Goal: Task Accomplishment & Management: Manage account settings

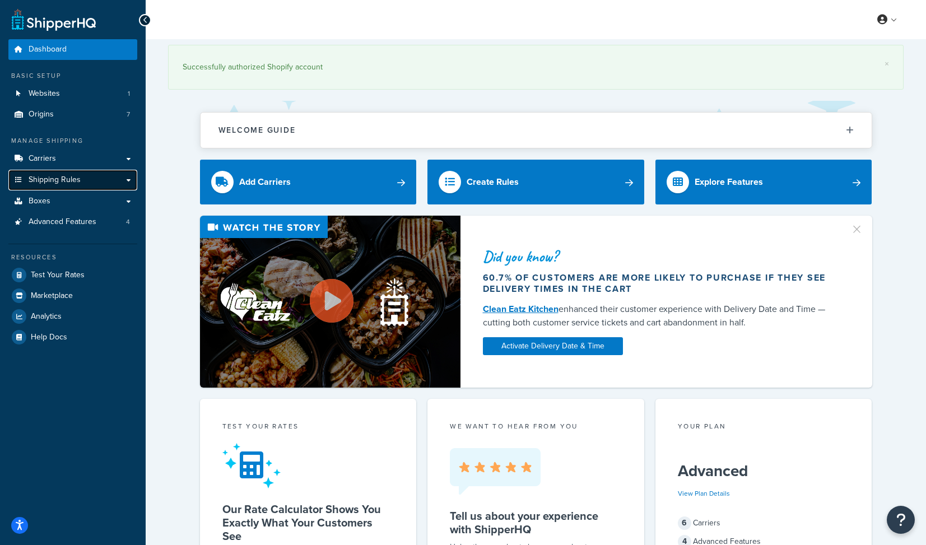
click at [128, 184] on link "Shipping Rules" at bounding box center [72, 180] width 129 height 21
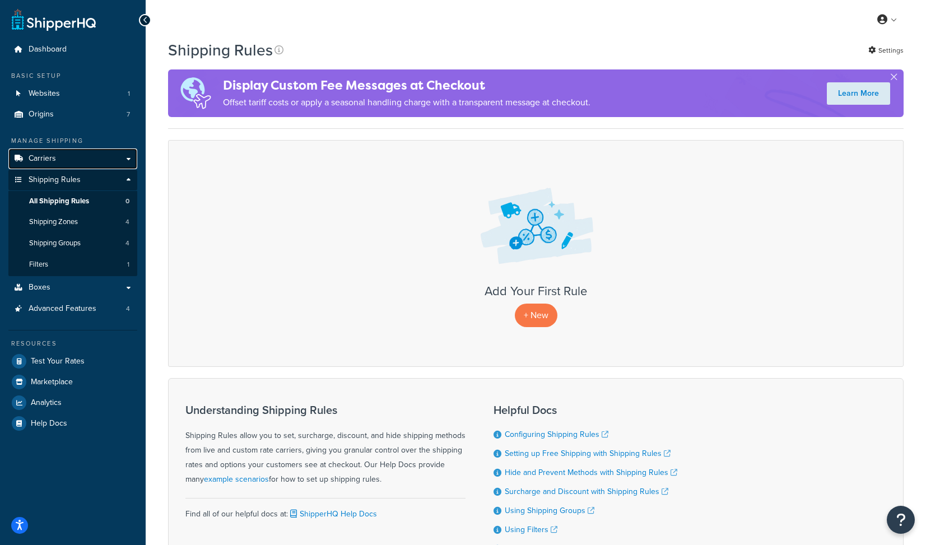
click at [128, 160] on link "Carriers" at bounding box center [72, 159] width 129 height 21
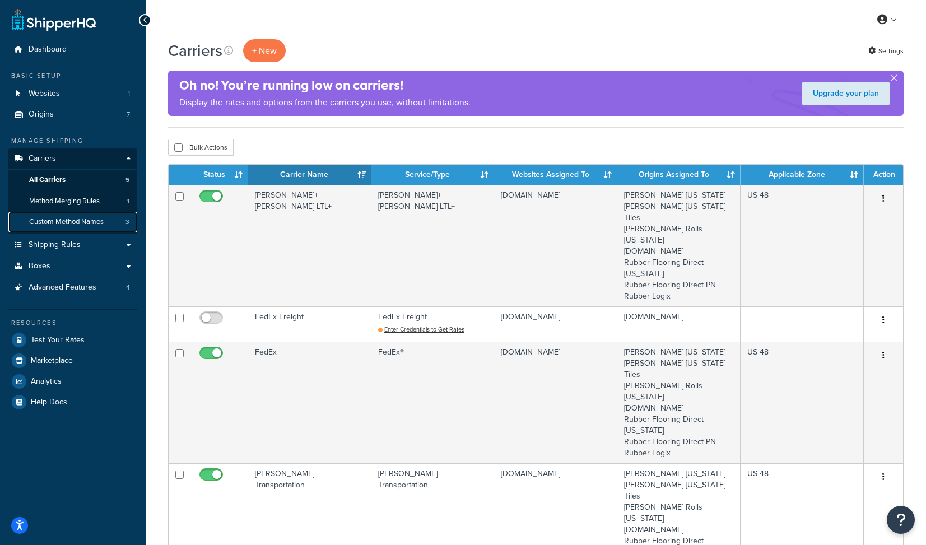
click at [100, 226] on span "Custom Method Names" at bounding box center [66, 222] width 75 height 10
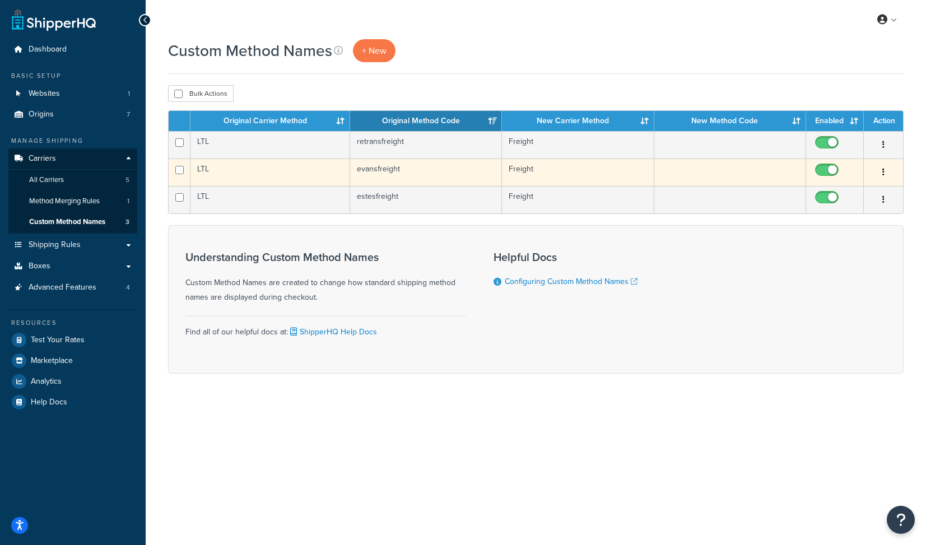
click at [876, 169] on button "button" at bounding box center [884, 173] width 16 height 18
click at [866, 192] on link "Edit" at bounding box center [838, 195] width 89 height 23
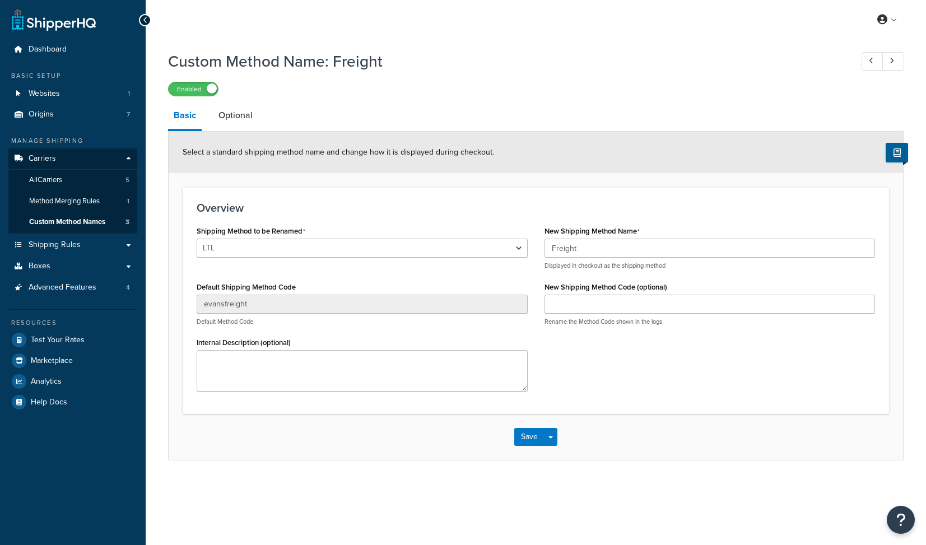
select select "709090"
click at [362, 247] on select "LTL LTL Cross Country Freight Solutions XPO Logistics Central Transport Interna…" at bounding box center [362, 248] width 331 height 19
click at [600, 253] on input "Freight" at bounding box center [710, 248] width 331 height 19
type input "Freight Shipping"
click at [383, 253] on select "LTL LTL Cross Country Freight Solutions XPO Logistics Central Transport Interna…" at bounding box center [362, 248] width 331 height 19
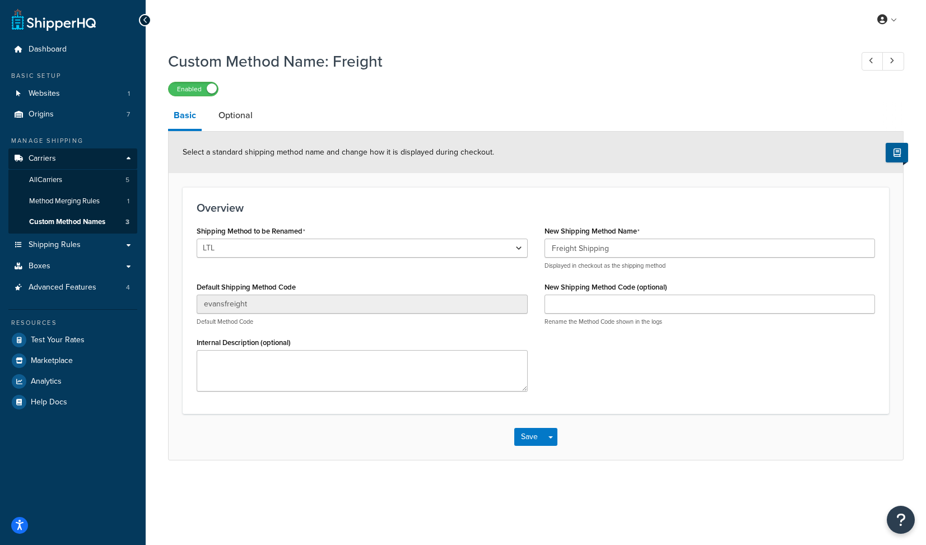
click at [529, 451] on div "Save Save Dropdown Save and Edit Save and Duplicate Save and Create New" at bounding box center [536, 437] width 735 height 46
click at [528, 440] on button "Save" at bounding box center [529, 437] width 30 height 18
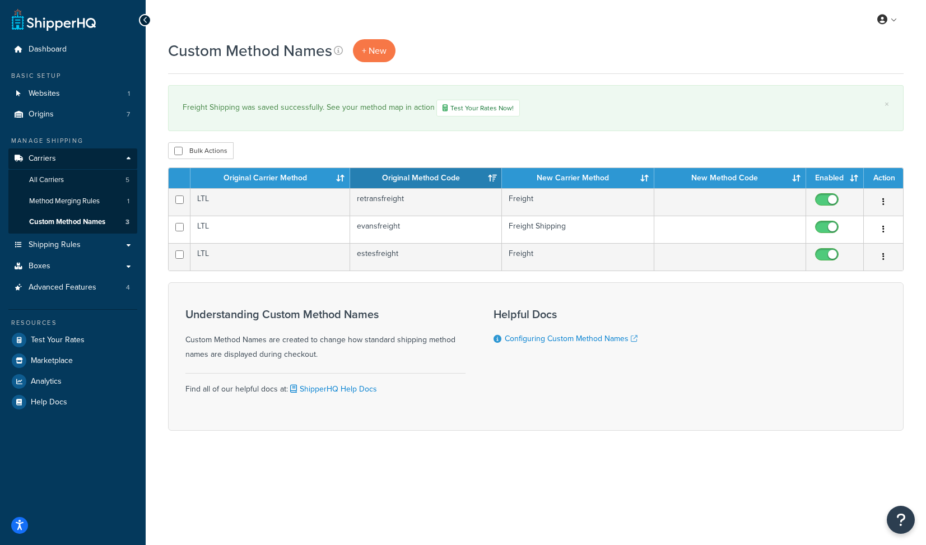
click at [883, 257] on icon "button" at bounding box center [884, 257] width 2 height 8
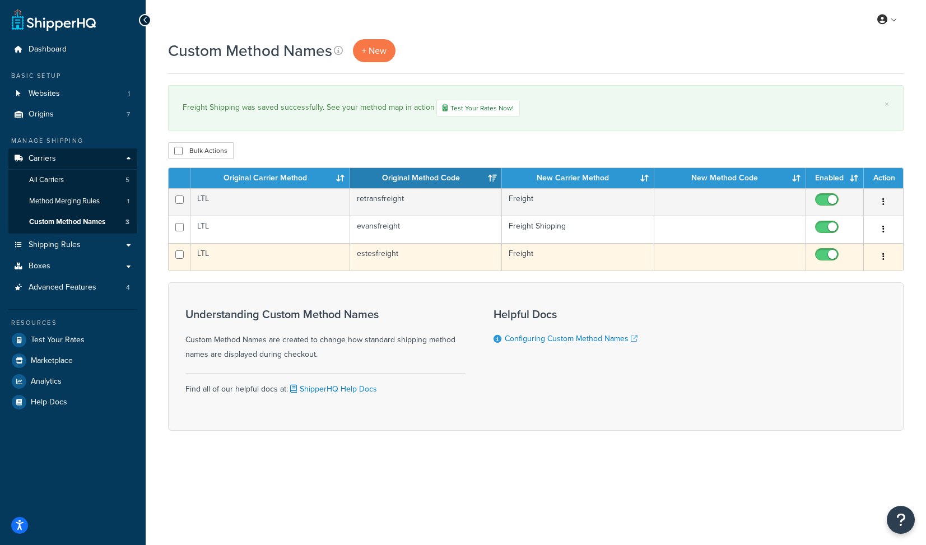
click at [885, 258] on button "button" at bounding box center [884, 257] width 16 height 18
click at [848, 280] on link "Edit" at bounding box center [838, 280] width 89 height 23
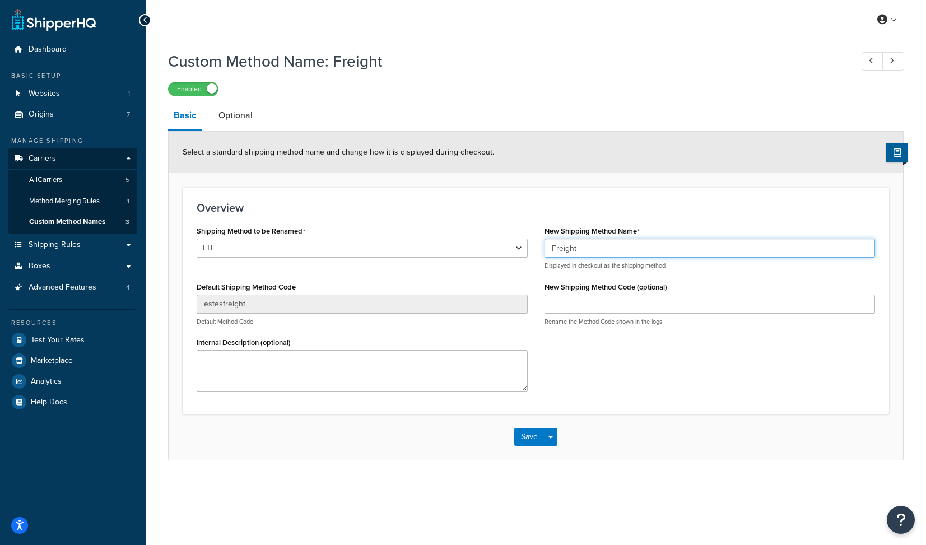
click at [593, 251] on input "Freight" at bounding box center [710, 248] width 331 height 19
type input "Freight Shipping"
click at [380, 249] on select "LTL LTL Cross Country Freight Solutions XPO Logistics Central Transport Interna…" at bounding box center [362, 248] width 331 height 19
click at [527, 444] on button "Save" at bounding box center [529, 437] width 30 height 18
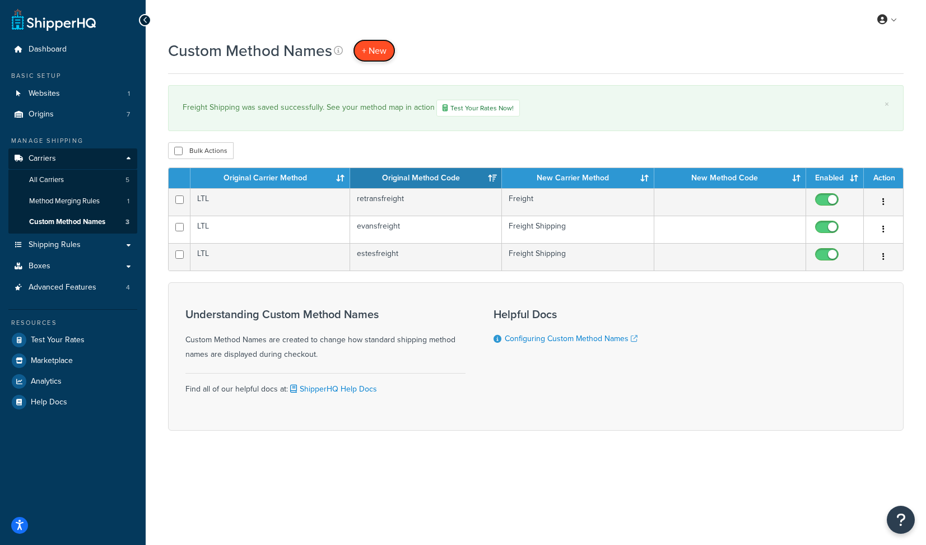
click at [373, 61] on link "+ New" at bounding box center [374, 50] width 43 height 23
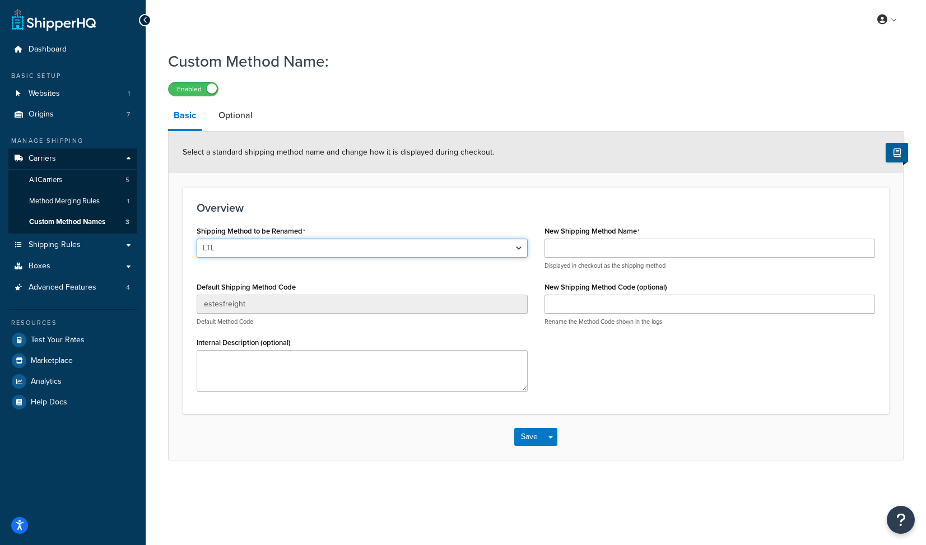
click at [290, 255] on select "LTL LTL Cross Country Freight Solutions XPO Logistics Central Transport Interna…" at bounding box center [362, 248] width 331 height 19
select select "714100"
click at [197, 239] on select "LTL LTL Cross Country Freight Solutions XPO Logistics Central Transport Interna…" at bounding box center [362, 248] width 331 height 19
type input "FWRA"
click at [606, 247] on input "New Shipping Method Name" at bounding box center [710, 248] width 331 height 19
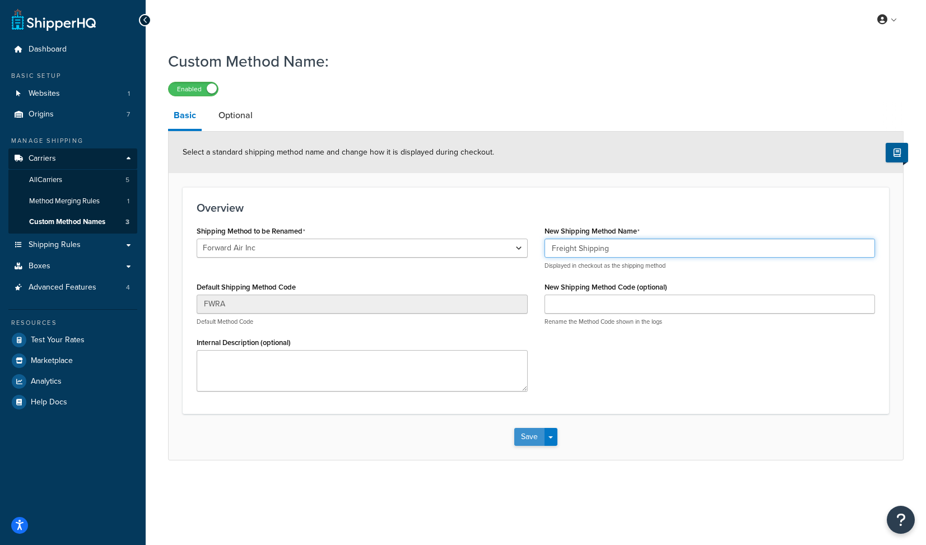
type input "Freight Shipping"
click at [529, 435] on button "Save" at bounding box center [529, 437] width 30 height 18
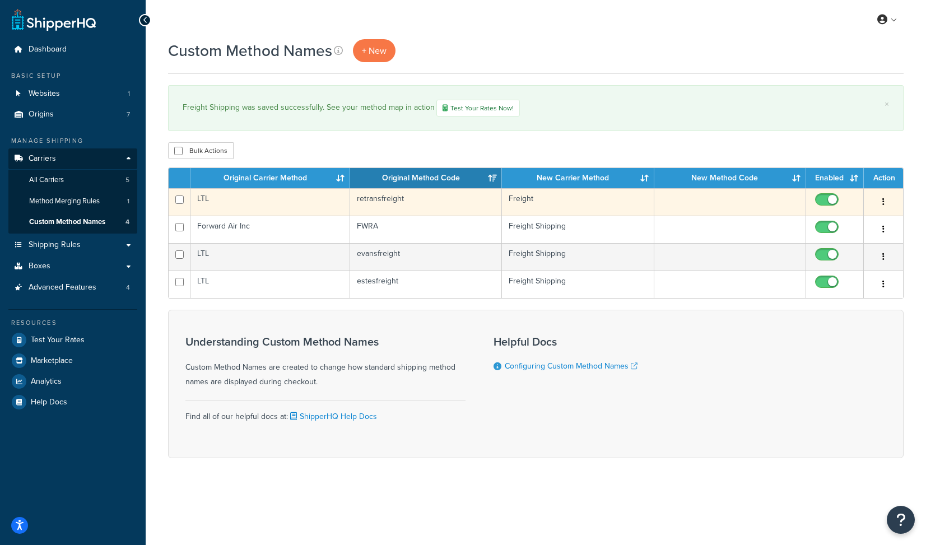
click at [884, 206] on icon "button" at bounding box center [884, 202] width 2 height 8
click at [869, 224] on link "Edit" at bounding box center [838, 225] width 89 height 23
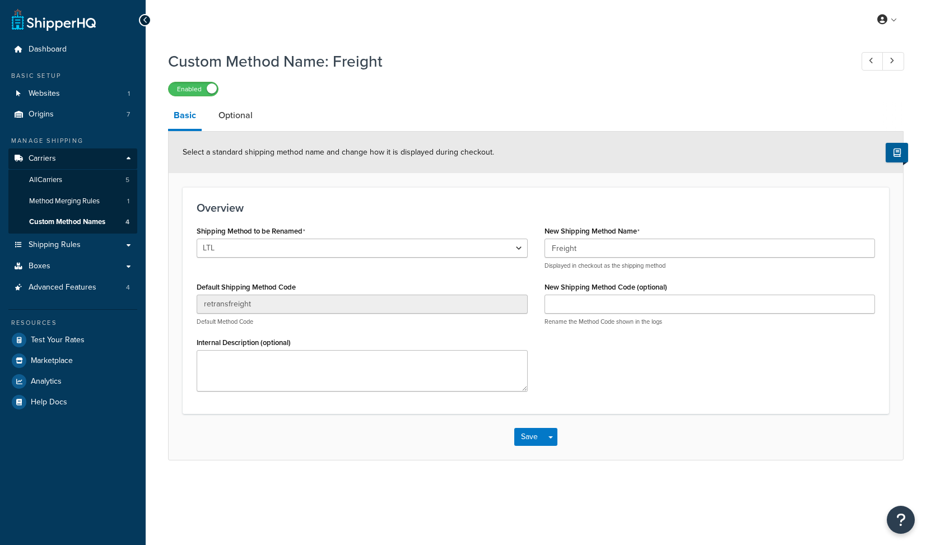
select select "702416"
click at [607, 246] on input "Freight" at bounding box center [710, 248] width 331 height 19
type input "Freight Shipping"
click at [486, 249] on select "LTL LTL Cross Country Freight Solutions XPO Logistics Central Transport Interna…" at bounding box center [362, 248] width 331 height 19
click at [532, 434] on button "Save" at bounding box center [529, 437] width 30 height 18
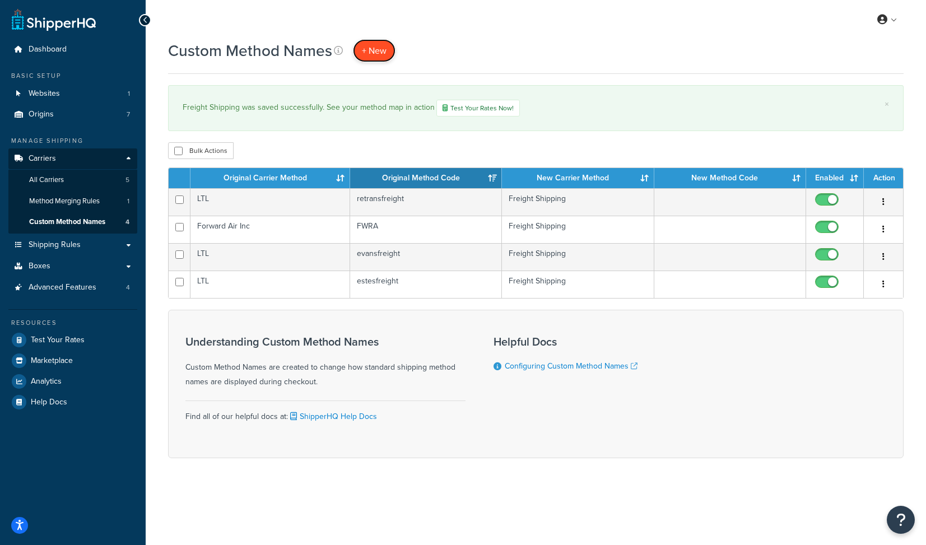
click at [372, 54] on span "+ New" at bounding box center [374, 50] width 25 height 13
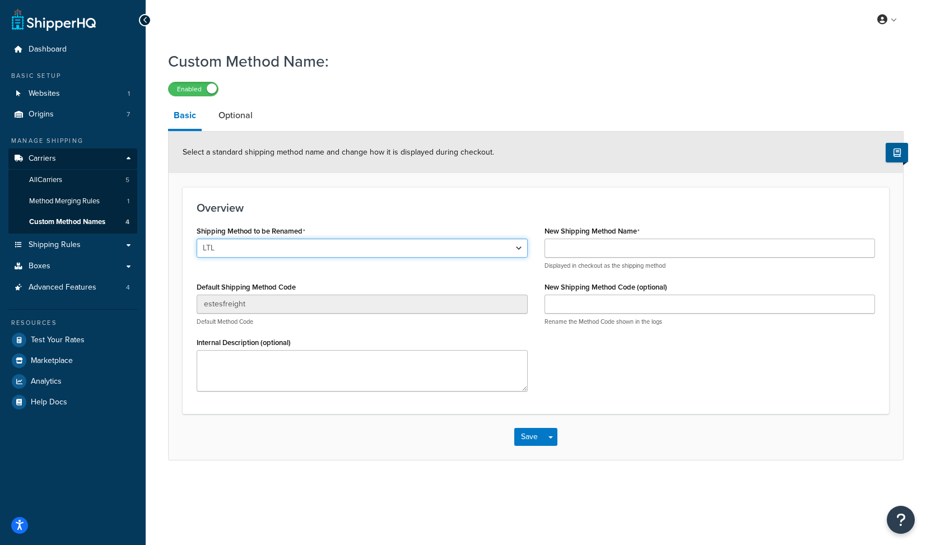
click at [382, 244] on select "LTL LTL Cross Country Freight Solutions XPO Logistics Central Transport Interna…" at bounding box center [362, 248] width 331 height 19
click at [48, 178] on span "All Carriers" at bounding box center [45, 180] width 33 height 10
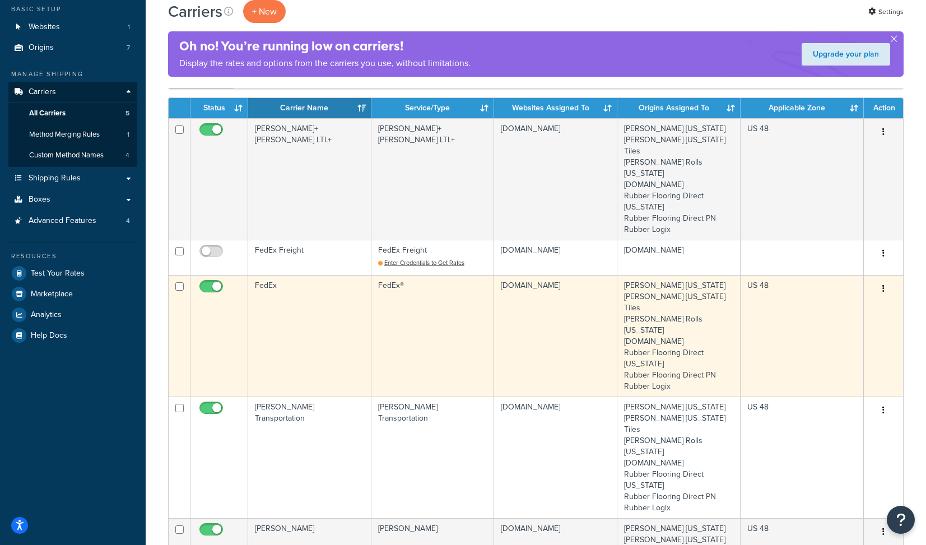
scroll to position [68, 0]
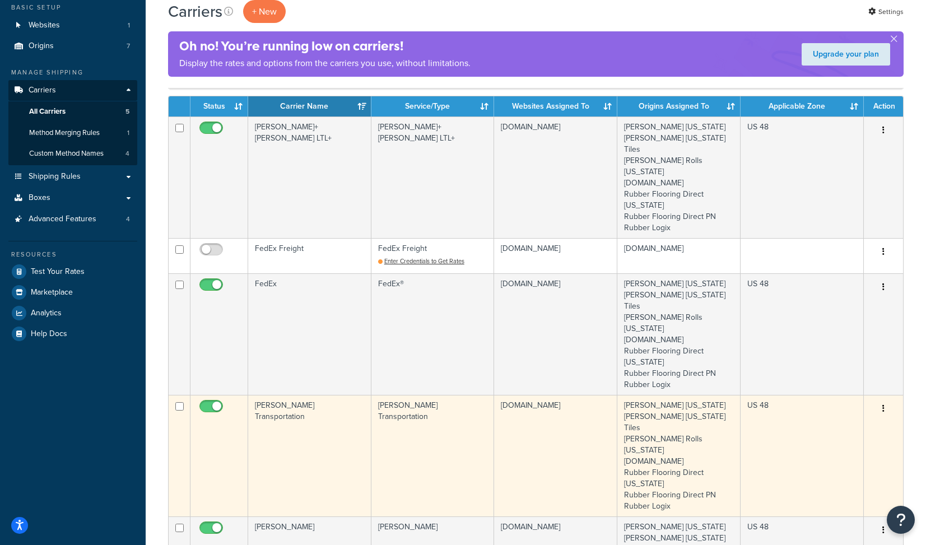
click at [856, 395] on td "US 48" at bounding box center [802, 456] width 123 height 122
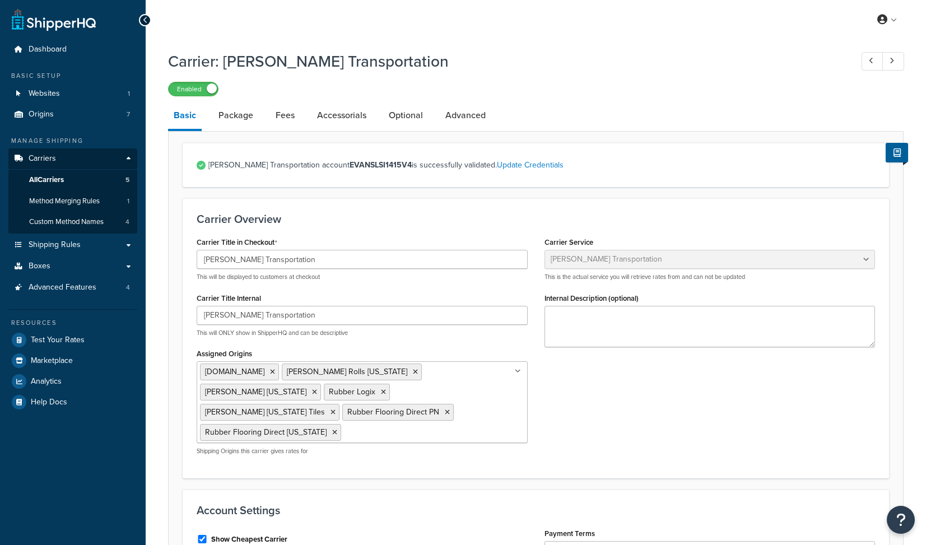
select select "evansFreight"
select select "PLT"
click at [236, 110] on link "Package" at bounding box center [236, 115] width 46 height 27
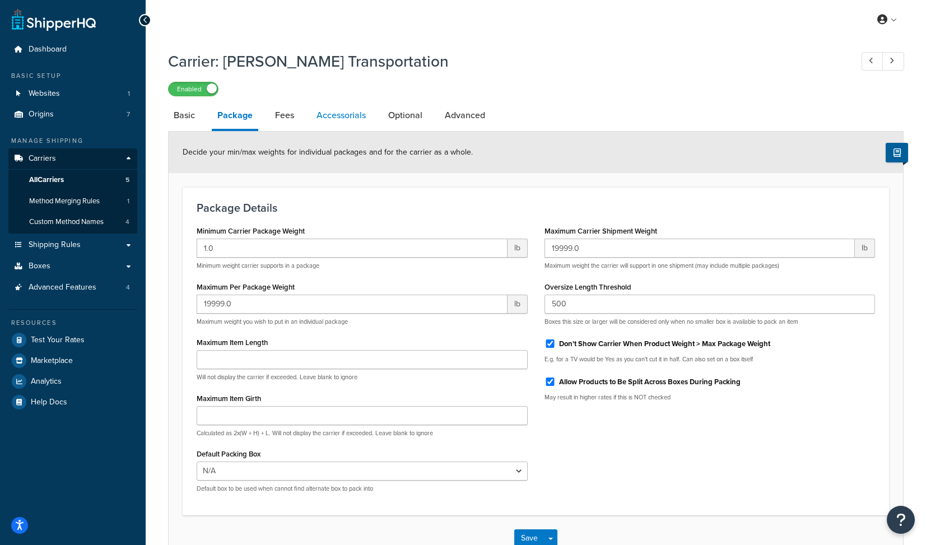
click at [282, 117] on link "Fees" at bounding box center [285, 115] width 30 height 27
select select "AFTER"
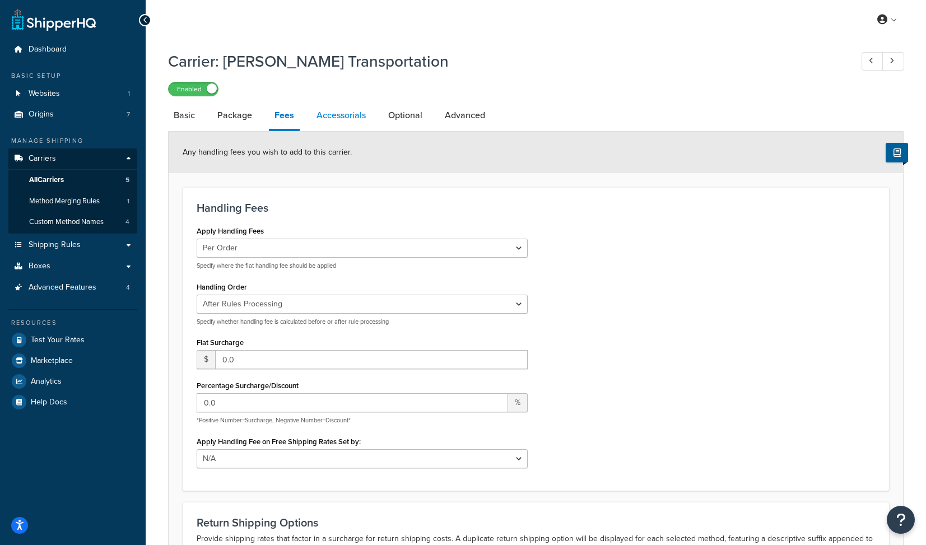
click at [365, 117] on link "Accessorials" at bounding box center [341, 115] width 61 height 27
select select "residential"
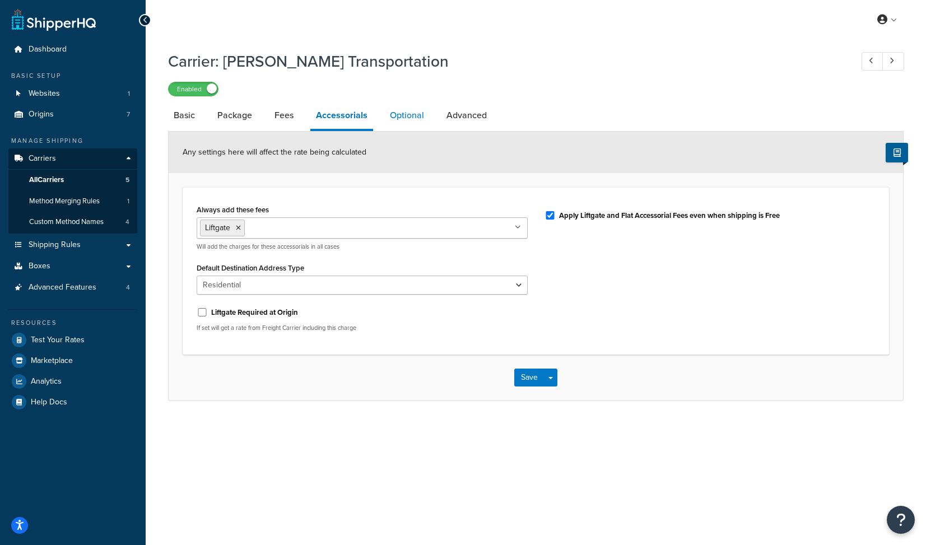
click at [418, 118] on link "Optional" at bounding box center [406, 115] width 45 height 27
select select "60"
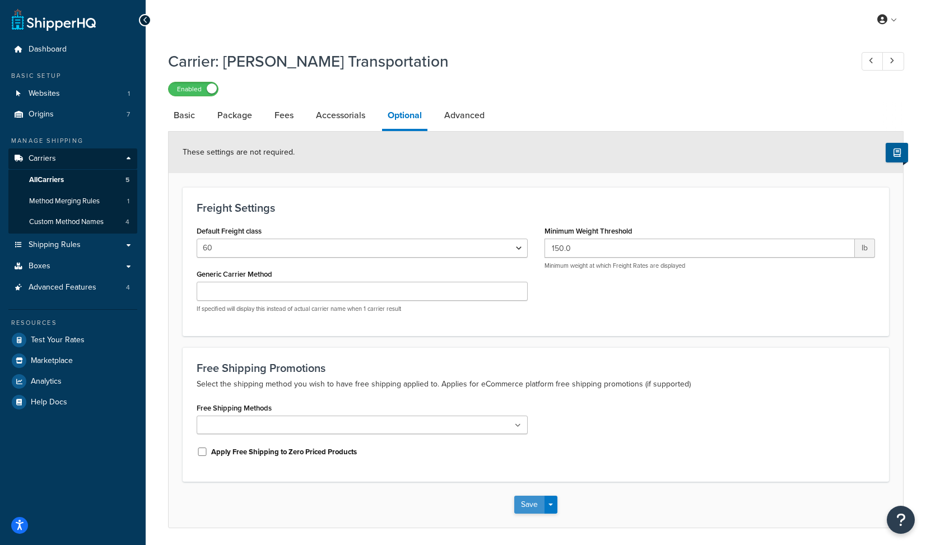
click at [532, 508] on button "Save" at bounding box center [529, 505] width 30 height 18
